Goal: Transaction & Acquisition: Purchase product/service

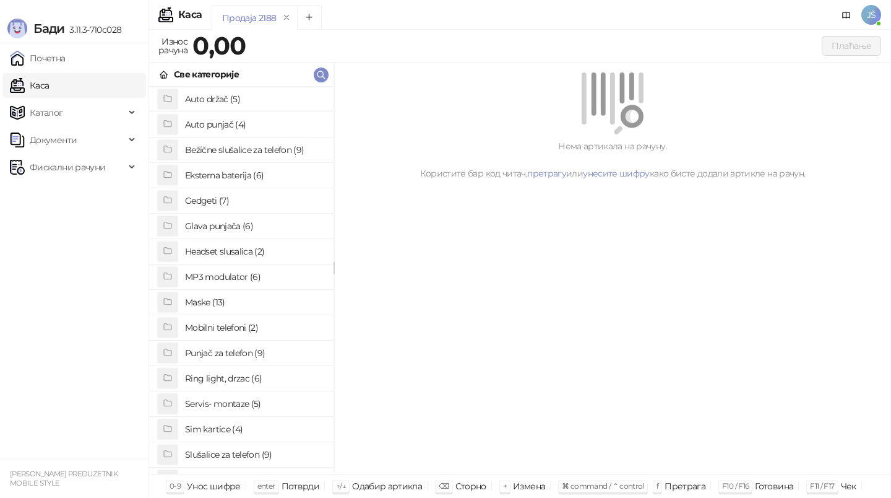
click at [234, 306] on h4 "Maske (13)" at bounding box center [254, 302] width 139 height 20
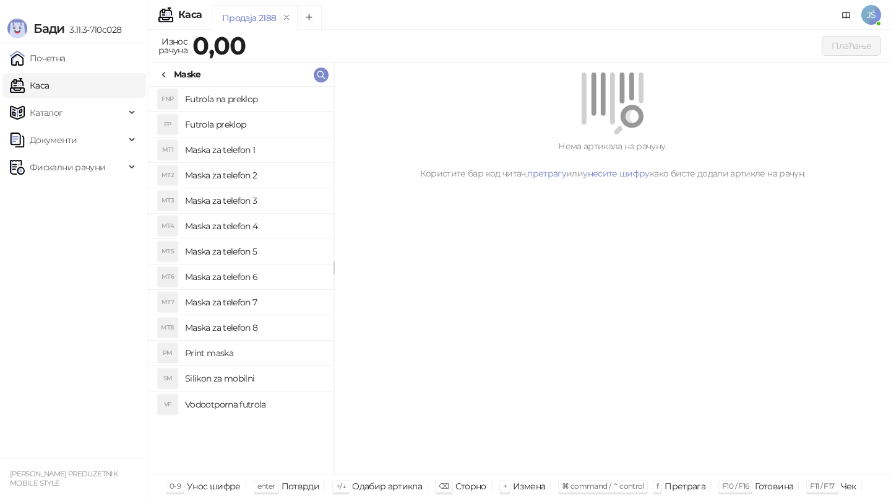
click at [256, 199] on h4 "Maska za telefon 3" at bounding box center [254, 201] width 139 height 20
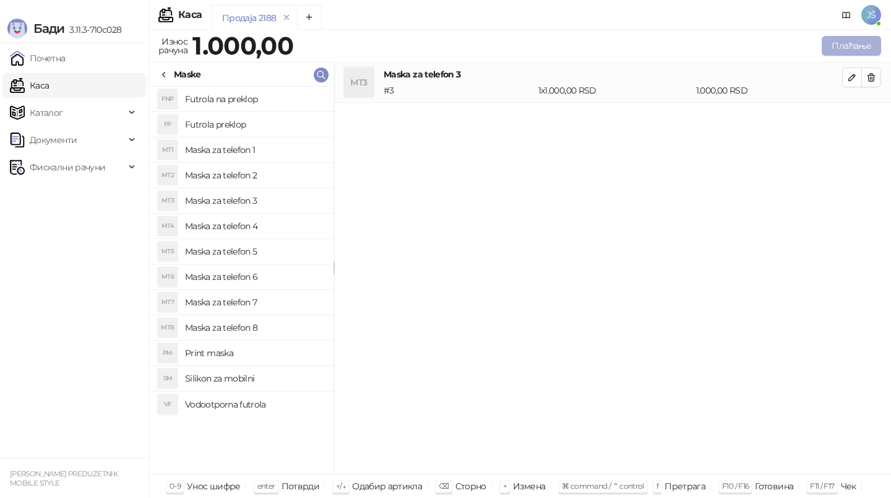
click at [827, 46] on button "Плаћање" at bounding box center [851, 46] width 59 height 20
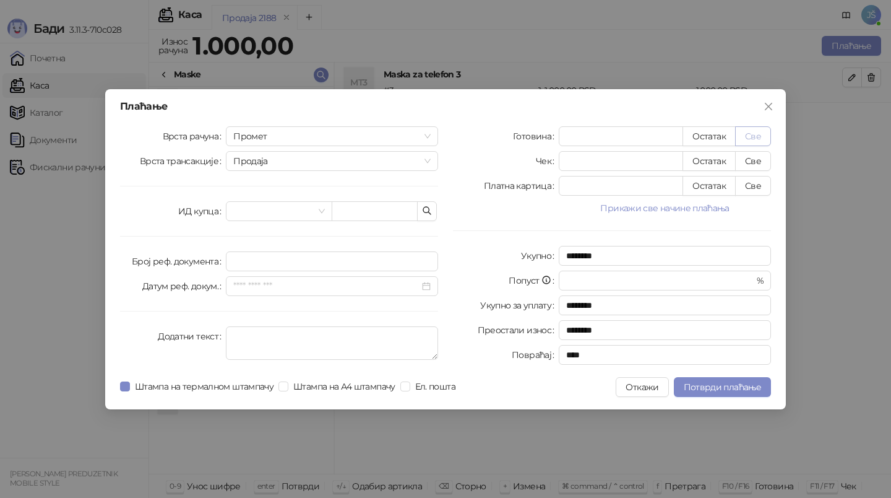
click at [750, 132] on button "Све" at bounding box center [753, 136] width 36 height 20
type input "****"
click at [711, 383] on span "Потврди плаћање" at bounding box center [722, 386] width 77 height 11
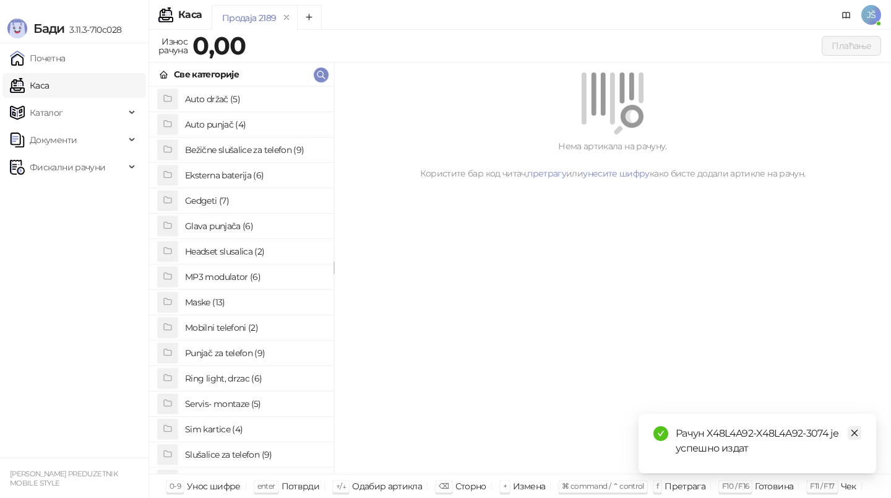
click at [854, 434] on icon "close" at bounding box center [854, 432] width 9 height 9
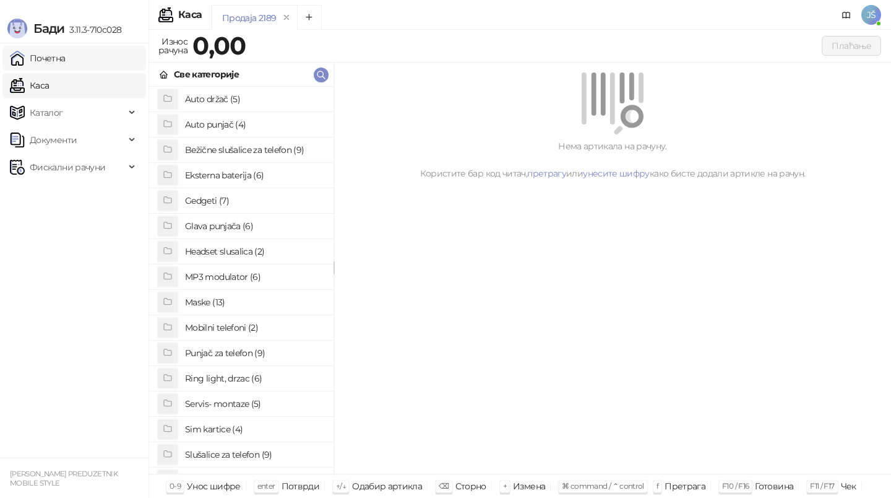
click at [66, 59] on link "Почетна" at bounding box center [38, 58] width 56 height 25
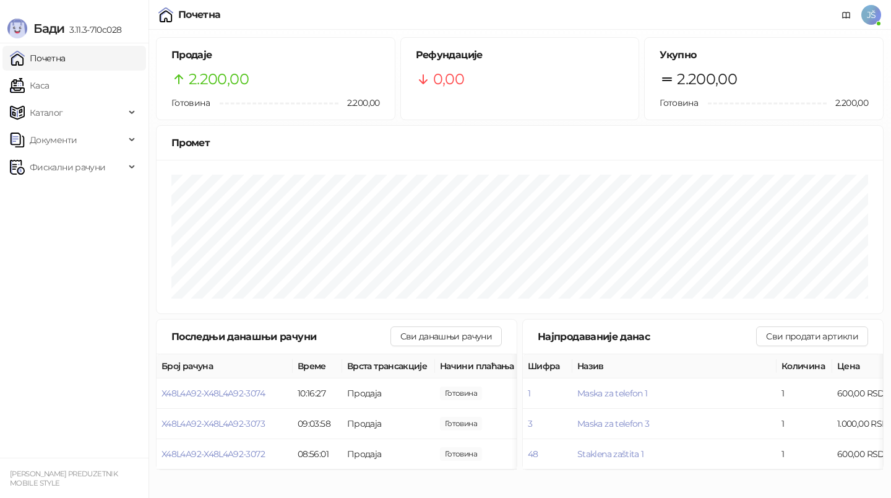
click at [91, 291] on ul "Почетна [PERSON_NAME] Документи Фискални рачуни" at bounding box center [74, 250] width 149 height 414
click at [49, 84] on link "Каса" at bounding box center [29, 85] width 39 height 25
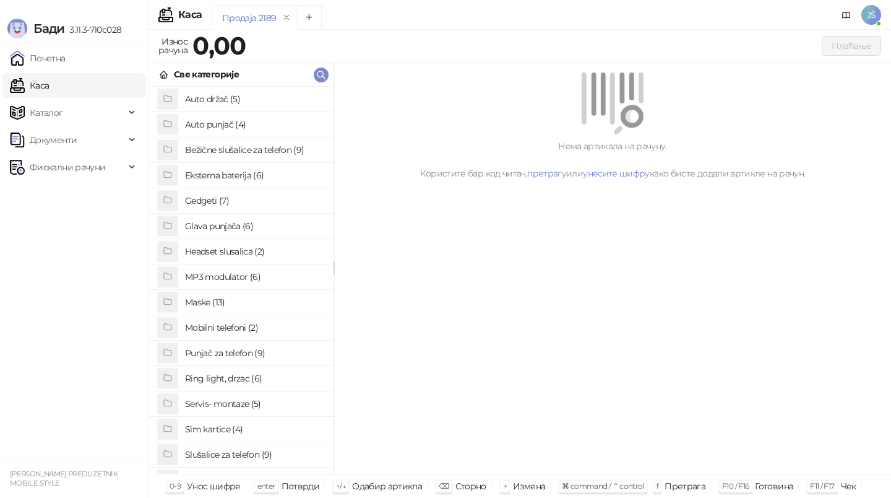
click at [275, 175] on h4 "Eksterna baterija (6)" at bounding box center [254, 175] width 139 height 20
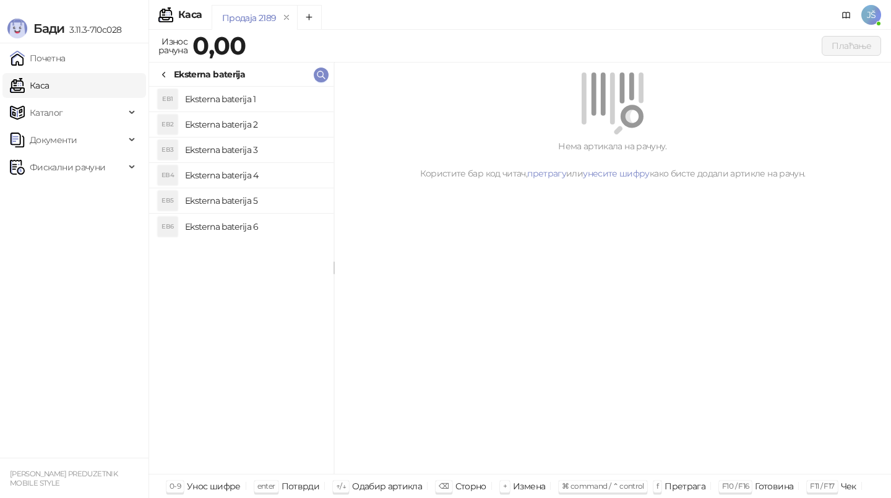
click at [268, 137] on li "EB3 Eksterna baterija 3" at bounding box center [241, 149] width 184 height 25
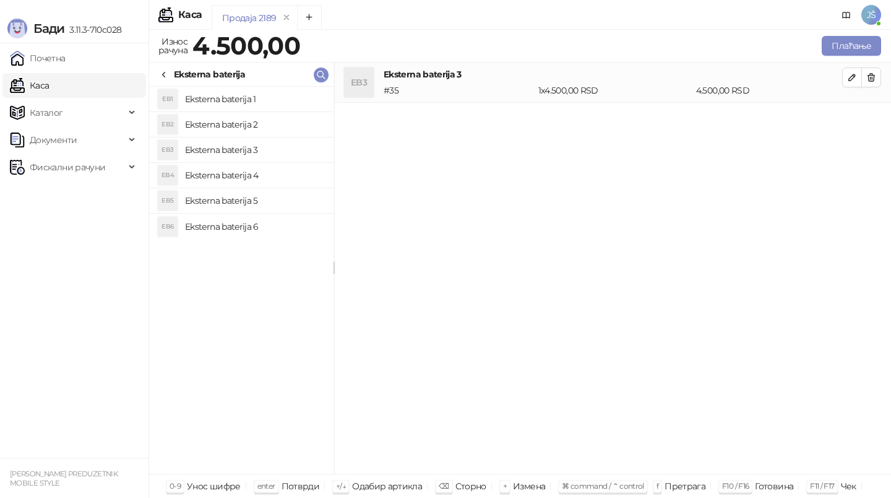
click at [264, 123] on h4 "Eksterna baterija 2" at bounding box center [254, 125] width 139 height 20
click at [262, 102] on h4 "Eksterna baterija 1" at bounding box center [254, 99] width 139 height 20
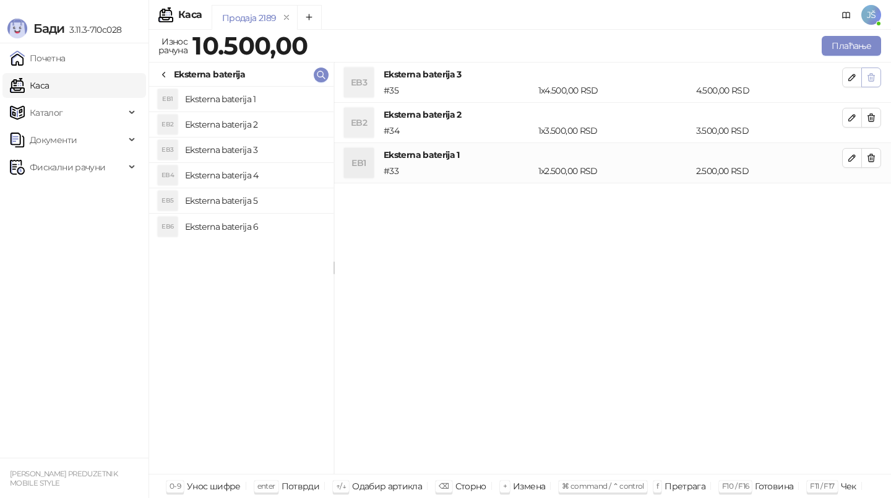
click at [867, 82] on span "button" at bounding box center [872, 77] width 10 height 12
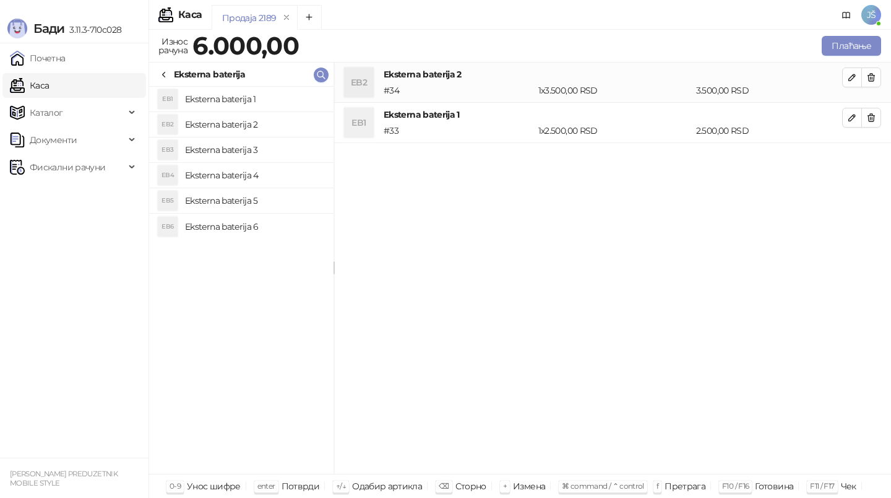
click at [867, 82] on span "button" at bounding box center [872, 77] width 10 height 12
click at [876, 45] on button "Плаћање" at bounding box center [851, 46] width 59 height 20
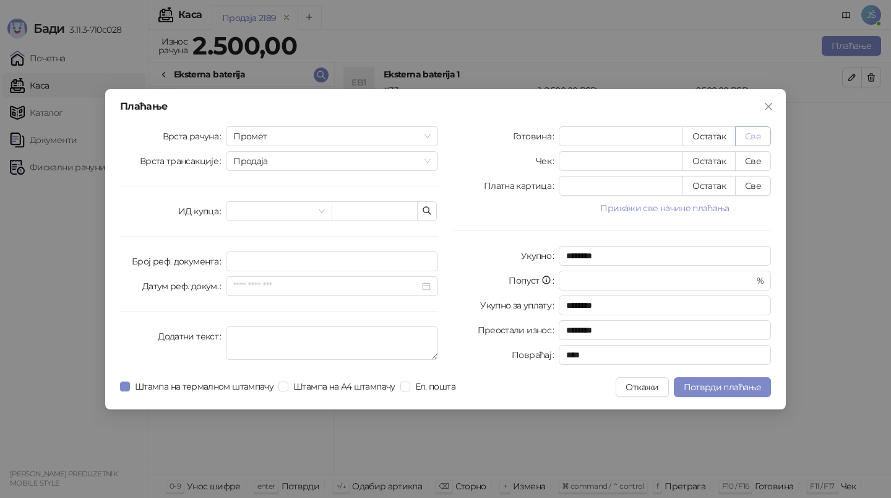
click at [751, 130] on button "Све" at bounding box center [753, 136] width 36 height 20
type input "****"
click at [732, 386] on span "Потврди плаћање" at bounding box center [722, 386] width 77 height 11
